Goal: Transaction & Acquisition: Purchase product/service

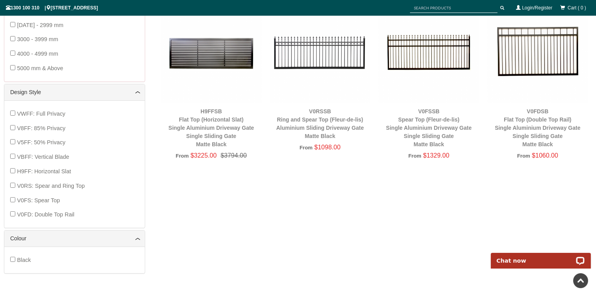
scroll to position [215, 0]
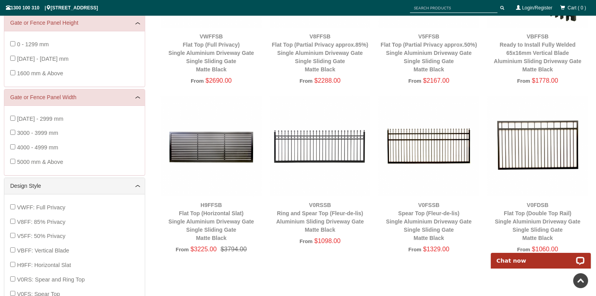
click at [315, 143] on img at bounding box center [319, 146] width 101 height 101
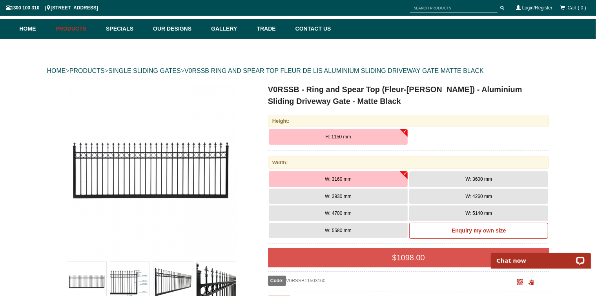
scroll to position [49, 0]
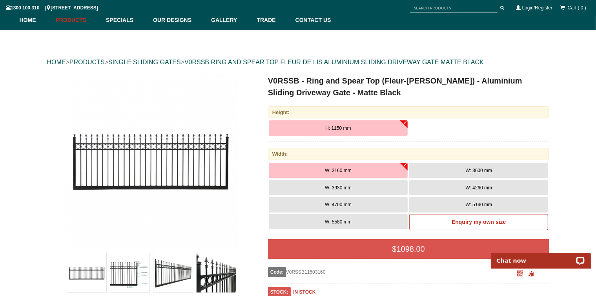
click at [439, 201] on button "W: 5140 mm" at bounding box center [478, 205] width 139 height 16
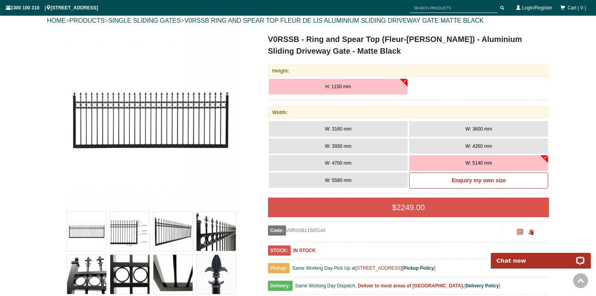
scroll to position [89, 0]
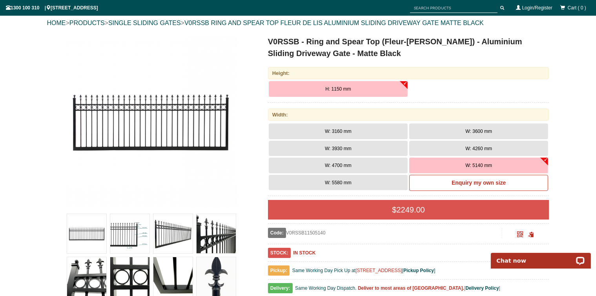
click at [334, 88] on span "H: 1150 mm" at bounding box center [337, 88] width 25 height 5
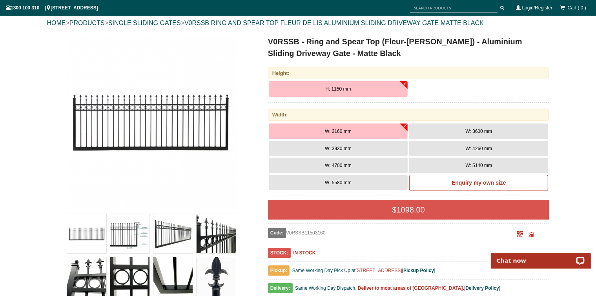
click at [405, 84] on button "H: 1150 mm" at bounding box center [338, 89] width 139 height 16
click at [405, 74] on div "Height:" at bounding box center [408, 73] width 281 height 12
